Goal: Find specific page/section: Find specific page/section

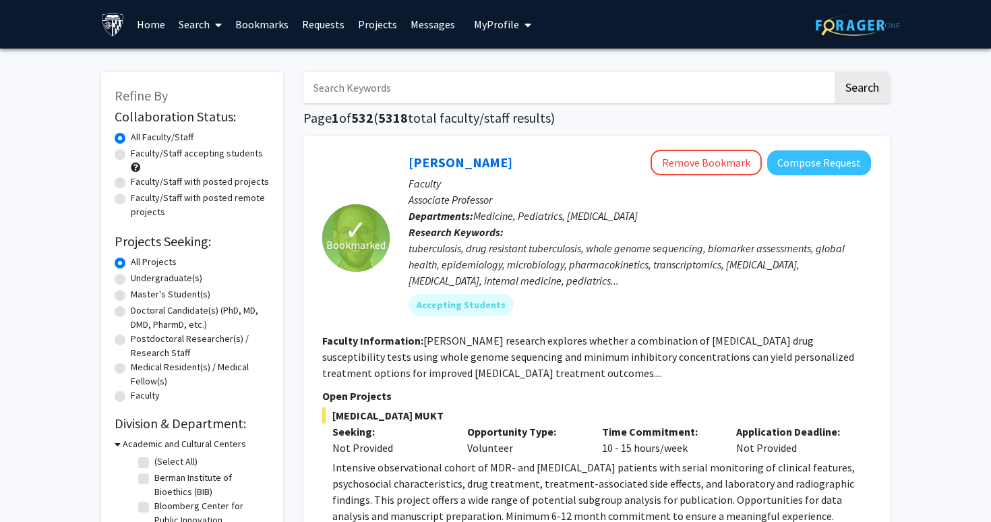
click at [438, 23] on link "Messages" at bounding box center [433, 24] width 58 height 47
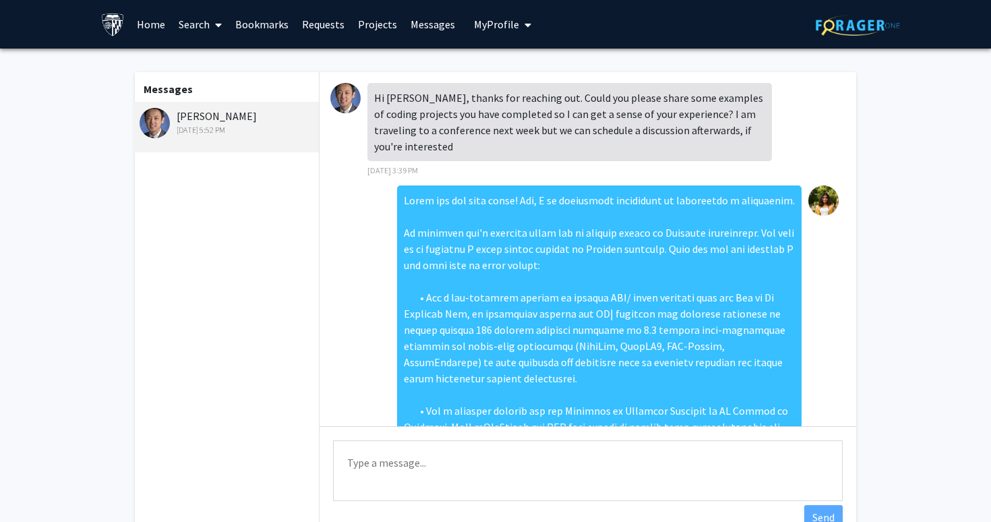
click at [154, 19] on link "Home" at bounding box center [151, 24] width 42 height 47
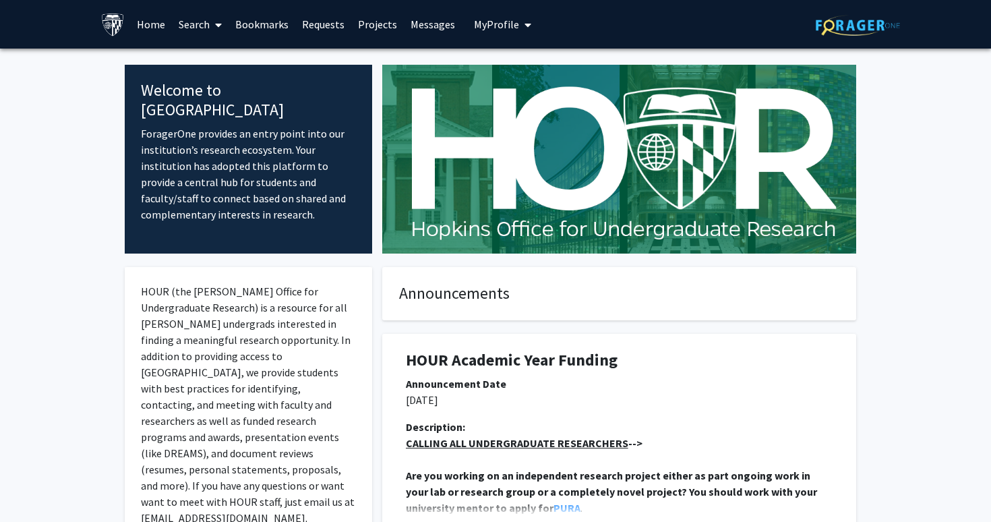
click at [216, 30] on span at bounding box center [216, 24] width 12 height 47
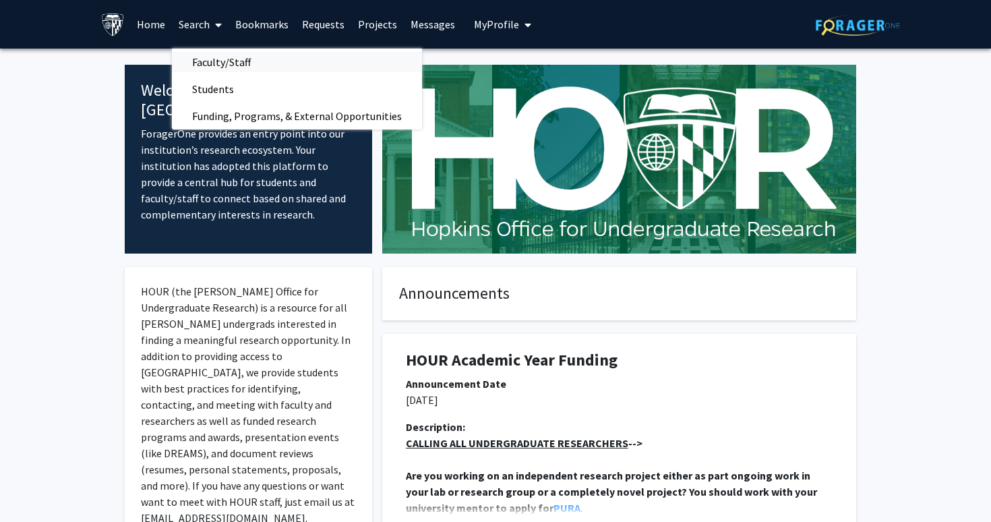
click at [216, 55] on span "Faculty/Staff" at bounding box center [221, 62] width 99 height 27
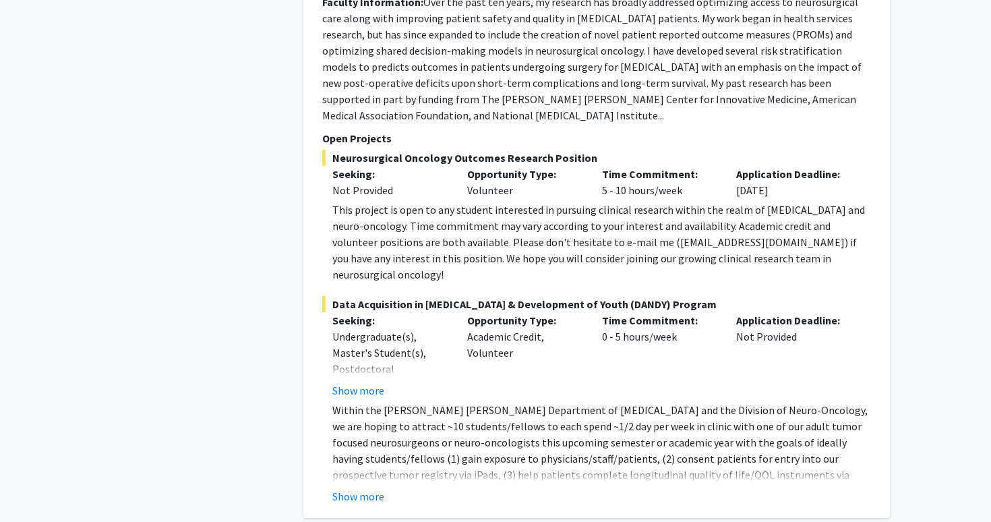
scroll to position [1185, 0]
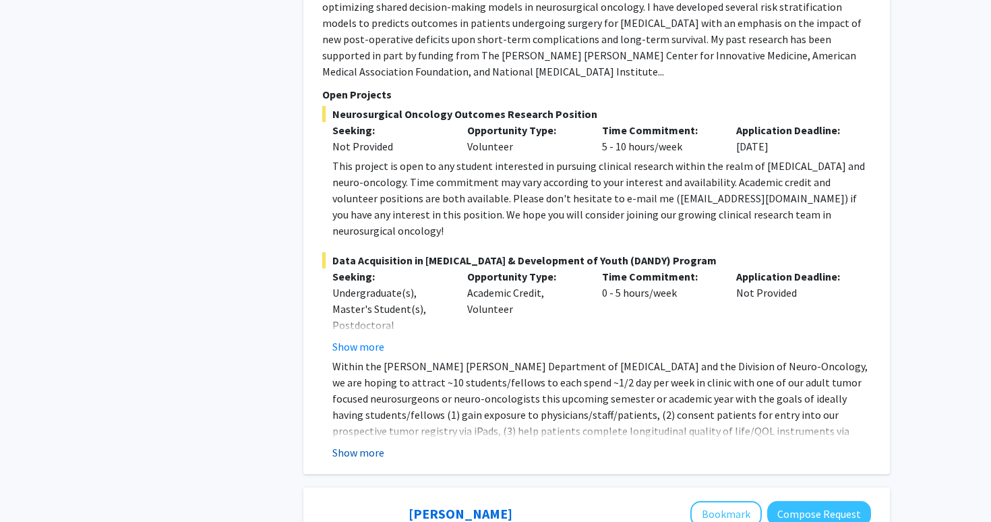
click at [355, 444] on button "Show more" at bounding box center [358, 452] width 52 height 16
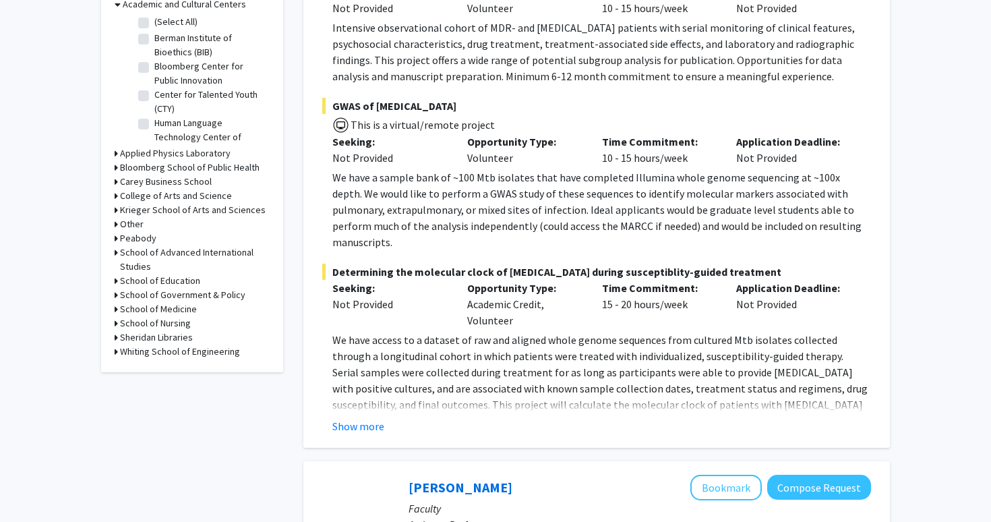
scroll to position [0, 0]
